Goal: Transaction & Acquisition: Purchase product/service

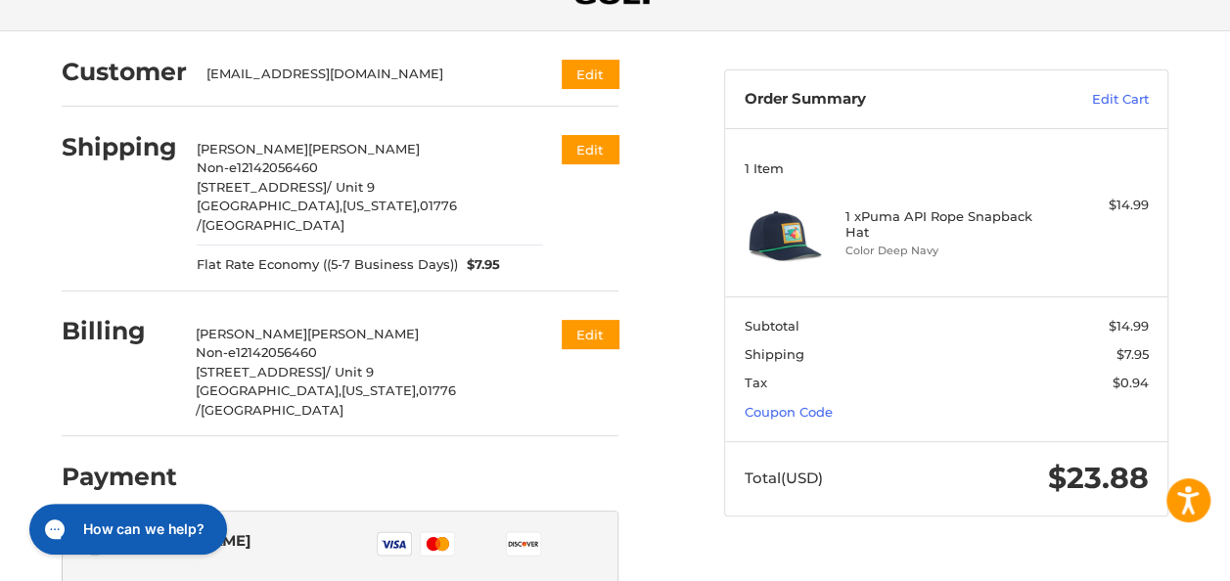
scroll to position [112, 0]
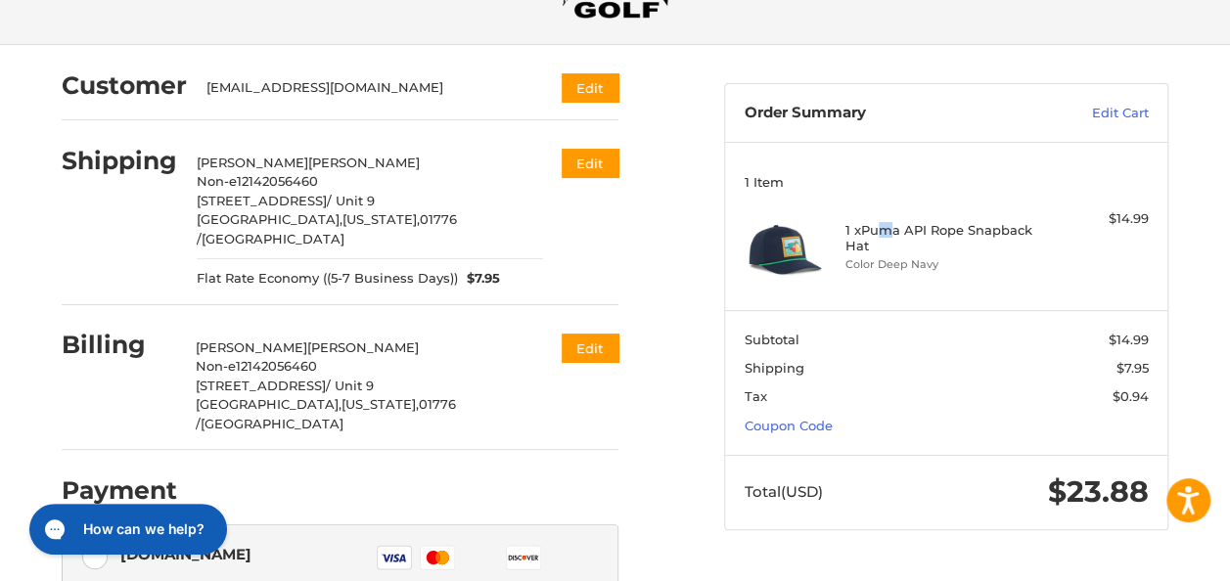
click at [959, 234] on h4 "1 x Puma API Rope Snapback Hat" at bounding box center [945, 238] width 198 height 32
drag, startPoint x: 959, startPoint y: 234, endPoint x: 867, endPoint y: 235, distance: 92.0
click at [827, 235] on img at bounding box center [786, 250] width 82 height 82
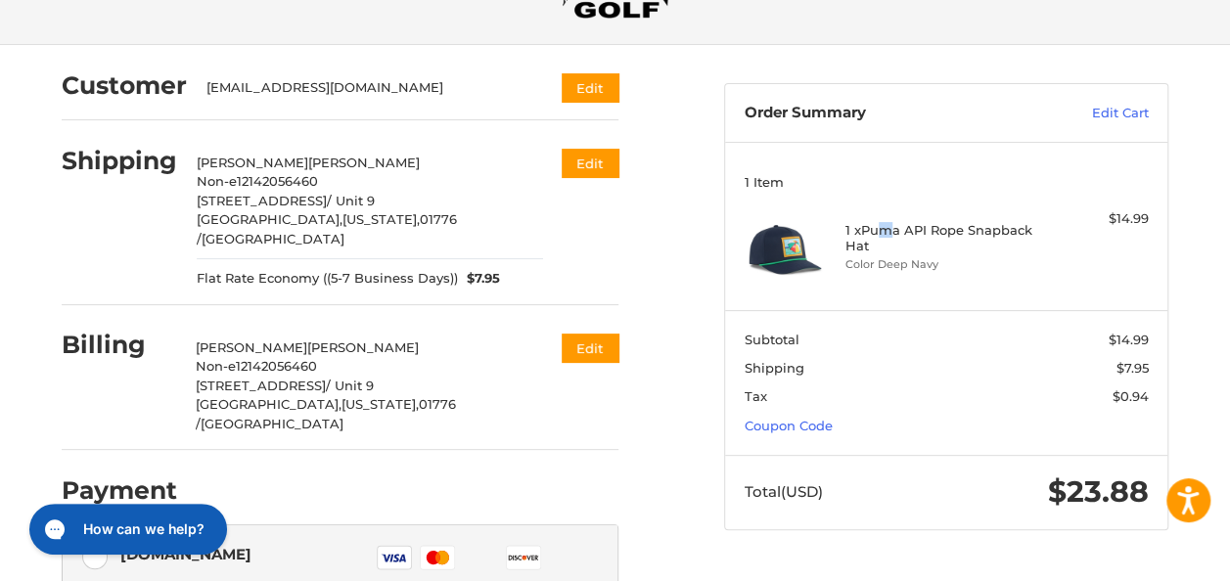
click at [827, 235] on img at bounding box center [786, 250] width 82 height 82
click at [950, 225] on h4 "1 x Puma API Rope Snapback Hat" at bounding box center [945, 238] width 198 height 32
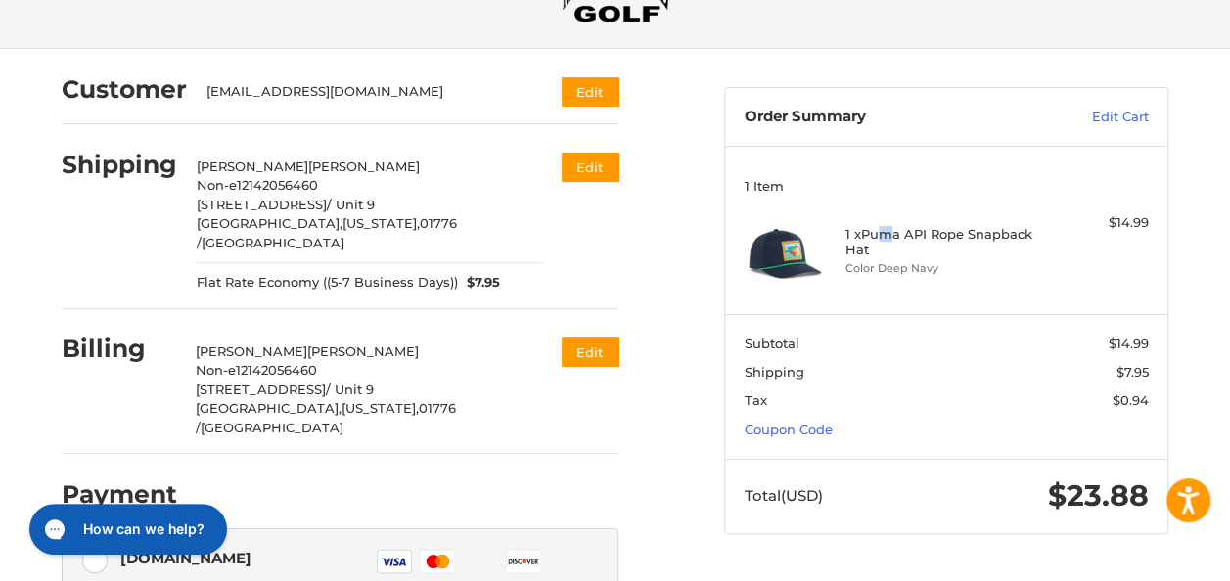
scroll to position [98, 0]
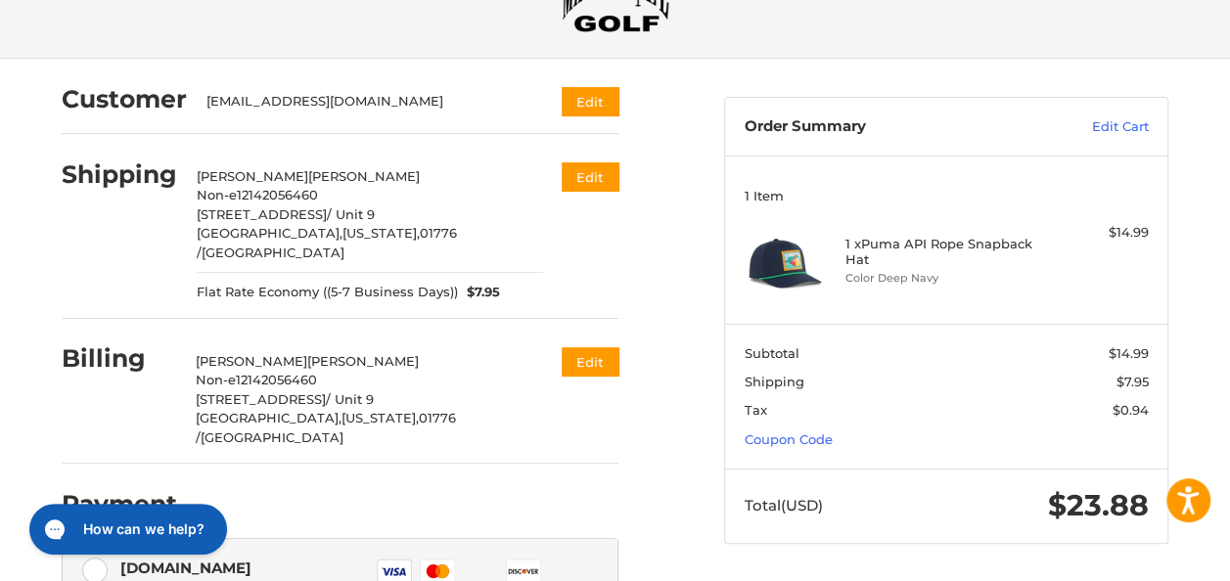
click at [935, 264] on div "1 x Puma API Rope Snapback Hat Color Deep Navy" at bounding box center [947, 264] width 202 height 82
